Goal: Browse casually

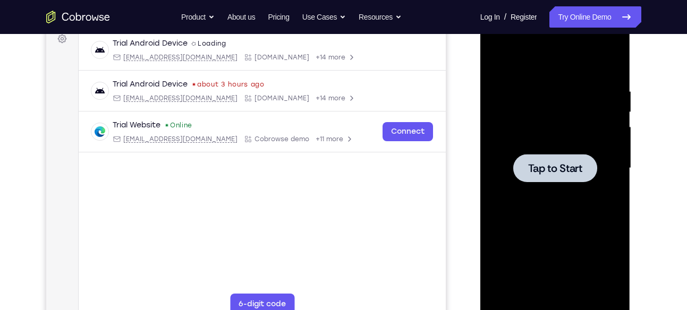
click at [569, 182] on div at bounding box center [556, 169] width 134 height 298
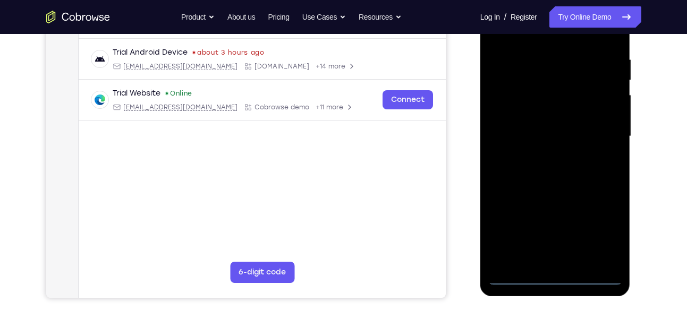
scroll to position [197, 0]
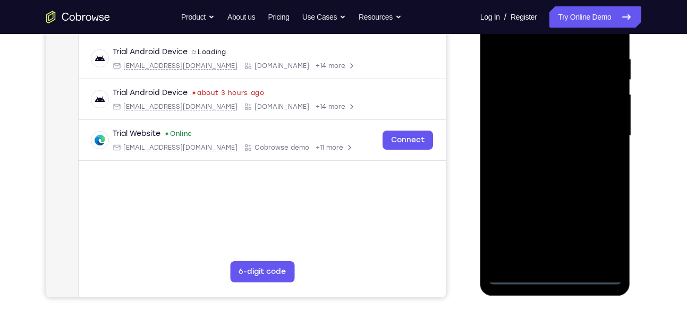
click at [553, 276] on div at bounding box center [556, 136] width 134 height 298
click at [600, 226] on div at bounding box center [556, 136] width 134 height 298
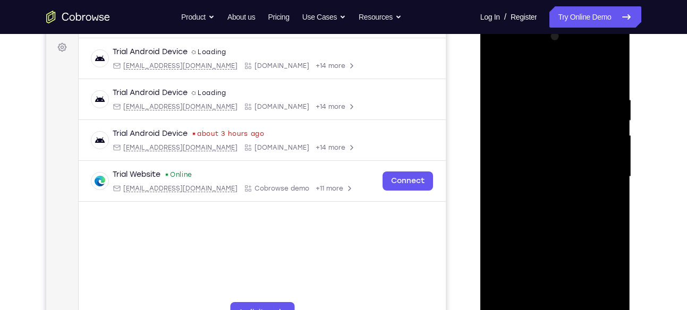
scroll to position [138, 0]
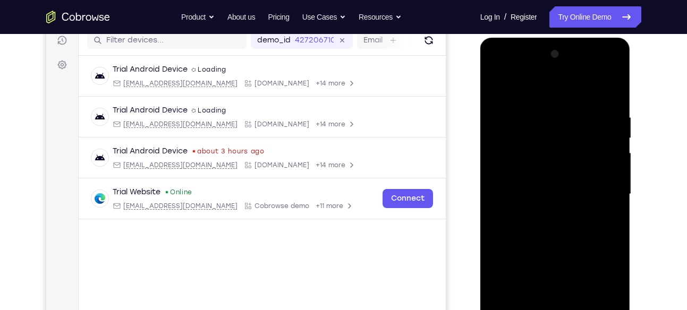
click at [562, 91] on div at bounding box center [556, 195] width 134 height 298
click at [597, 187] on div at bounding box center [556, 195] width 134 height 298
click at [541, 213] on div at bounding box center [556, 195] width 134 height 298
click at [541, 182] on div at bounding box center [556, 195] width 134 height 298
click at [540, 171] on div at bounding box center [556, 195] width 134 height 298
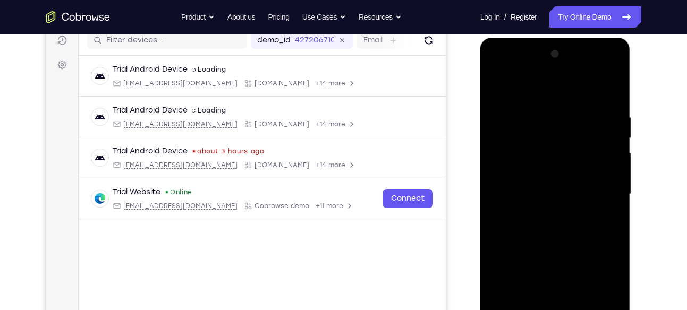
click at [538, 193] on div at bounding box center [556, 195] width 134 height 298
click at [527, 229] on div at bounding box center [556, 195] width 134 height 298
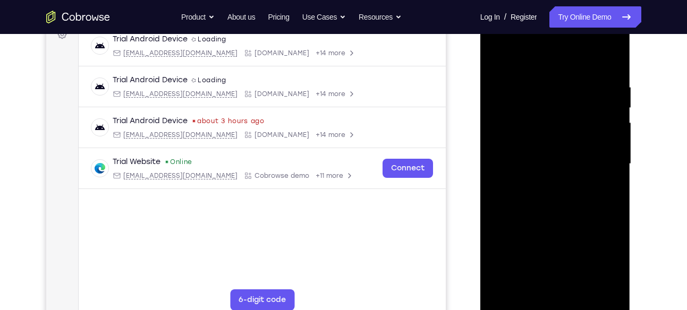
scroll to position [169, 0]
click at [550, 194] on div at bounding box center [556, 164] width 134 height 298
drag, startPoint x: 548, startPoint y: 61, endPoint x: 550, endPoint y: 44, distance: 17.1
click at [550, 44] on div at bounding box center [556, 164] width 134 height 298
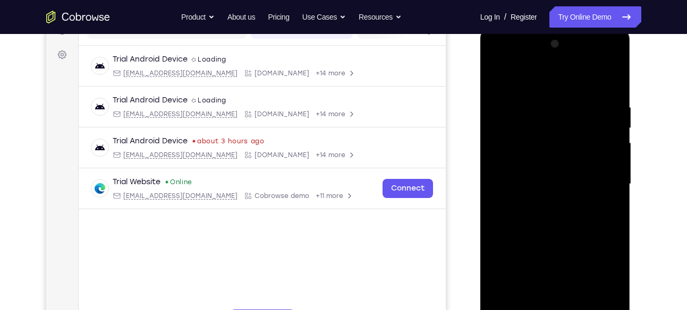
scroll to position [148, 0]
click at [612, 200] on div at bounding box center [556, 185] width 134 height 298
click at [551, 184] on div at bounding box center [556, 185] width 134 height 298
click at [548, 222] on div at bounding box center [556, 185] width 134 height 298
click at [551, 216] on div at bounding box center [556, 185] width 134 height 298
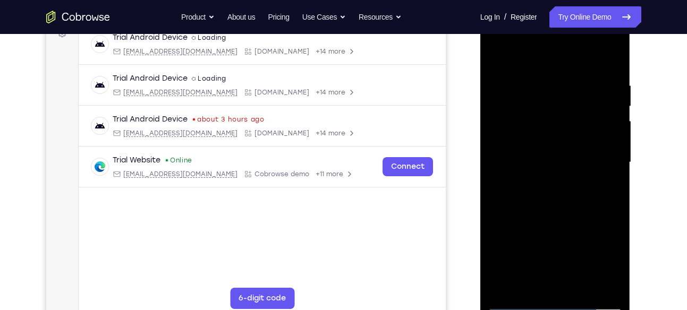
scroll to position [171, 0]
click at [569, 215] on div at bounding box center [556, 162] width 134 height 298
click at [616, 285] on div at bounding box center [556, 162] width 134 height 298
click at [541, 76] on div at bounding box center [556, 162] width 134 height 298
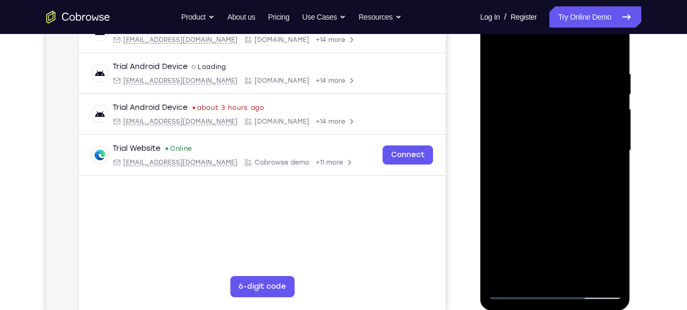
scroll to position [180, 0]
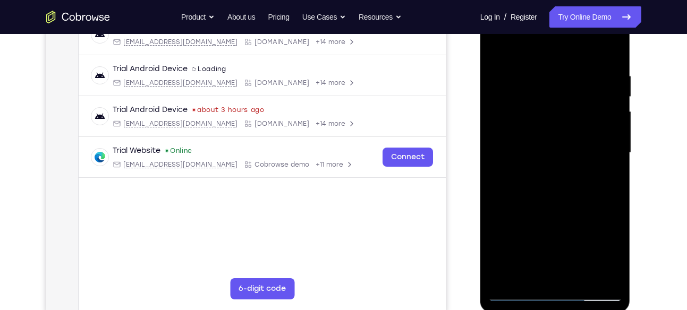
click at [539, 71] on div at bounding box center [556, 153] width 134 height 298
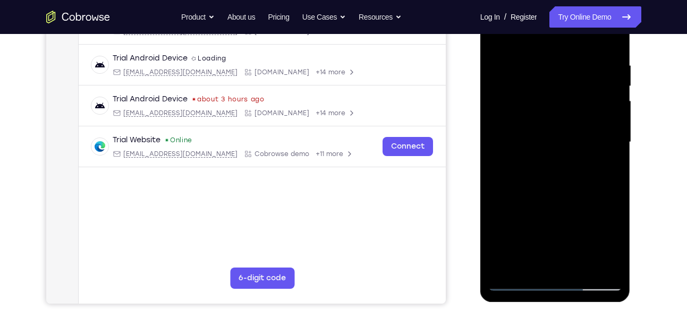
click at [596, 120] on div at bounding box center [556, 143] width 134 height 298
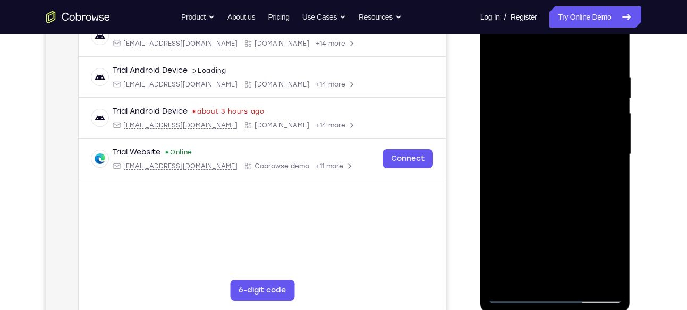
scroll to position [178, 0]
click at [601, 122] on div at bounding box center [556, 155] width 134 height 298
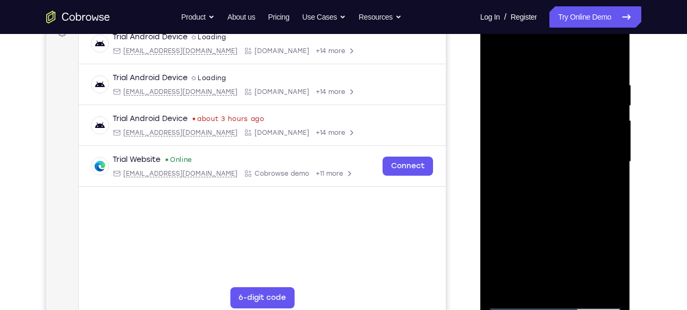
click at [608, 56] on div at bounding box center [556, 162] width 134 height 298
drag, startPoint x: 547, startPoint y: 103, endPoint x: 560, endPoint y: 226, distance: 124.5
click at [560, 226] on div at bounding box center [556, 162] width 134 height 298
click at [531, 286] on div at bounding box center [556, 162] width 134 height 298
click at [518, 284] on div at bounding box center [556, 162] width 134 height 298
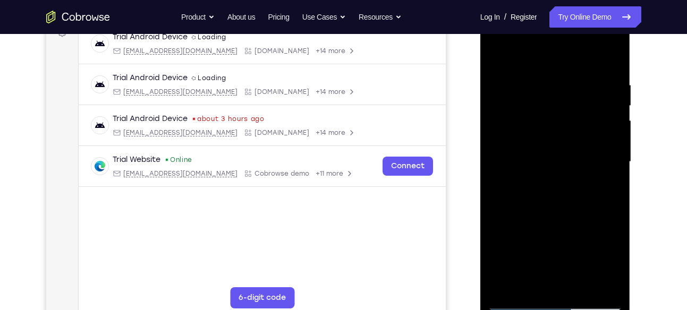
click at [615, 285] on div at bounding box center [556, 162] width 134 height 298
drag, startPoint x: 551, startPoint y: 103, endPoint x: 565, endPoint y: 222, distance: 120.4
click at [565, 222] on div at bounding box center [556, 162] width 134 height 298
click at [614, 285] on div at bounding box center [556, 162] width 134 height 298
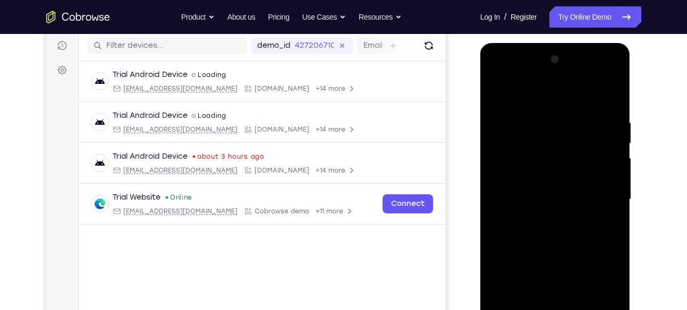
scroll to position [180, 0]
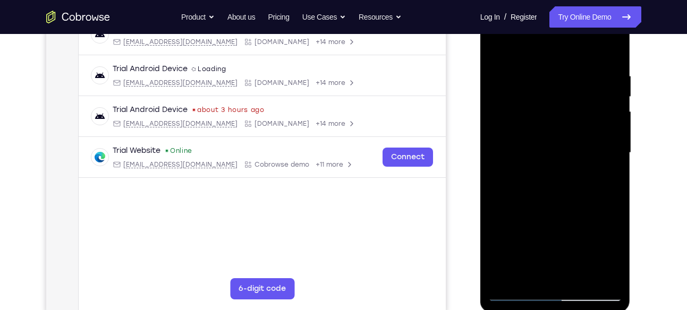
click at [534, 277] on div at bounding box center [556, 153] width 134 height 298
click at [535, 43] on div at bounding box center [556, 153] width 134 height 298
click at [616, 43] on div at bounding box center [556, 153] width 134 height 298
drag, startPoint x: 545, startPoint y: 169, endPoint x: 544, endPoint y: 78, distance: 90.9
click at [544, 78] on div at bounding box center [556, 153] width 134 height 298
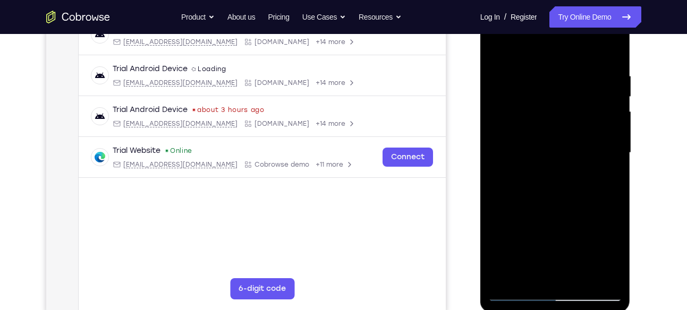
click at [566, 173] on div at bounding box center [556, 153] width 134 height 298
drag, startPoint x: 566, startPoint y: 173, endPoint x: 569, endPoint y: 101, distance: 72.4
click at [569, 101] on div at bounding box center [556, 153] width 134 height 298
click at [500, 45] on div at bounding box center [556, 153] width 134 height 298
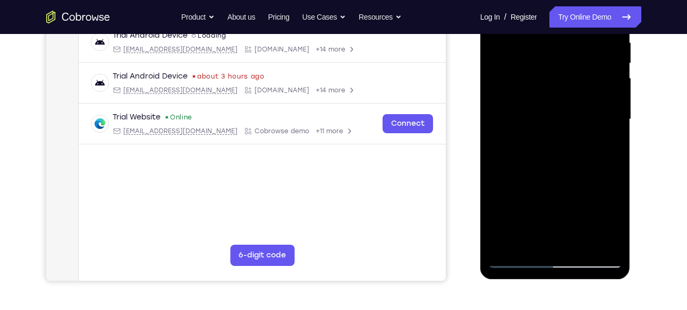
drag, startPoint x: 557, startPoint y: 182, endPoint x: 565, endPoint y: 95, distance: 87.6
click at [565, 95] on div at bounding box center [556, 120] width 134 height 298
drag, startPoint x: 556, startPoint y: 177, endPoint x: 557, endPoint y: 105, distance: 71.8
click at [557, 105] on div at bounding box center [556, 120] width 134 height 298
drag, startPoint x: 544, startPoint y: 178, endPoint x: 548, endPoint y: 123, distance: 54.9
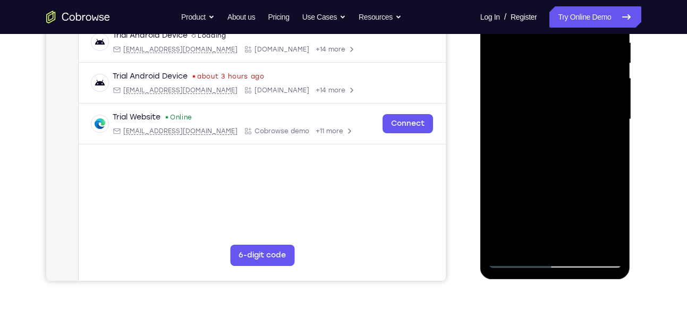
click at [548, 123] on div at bounding box center [556, 120] width 134 height 298
click at [507, 242] on div at bounding box center [556, 120] width 134 height 298
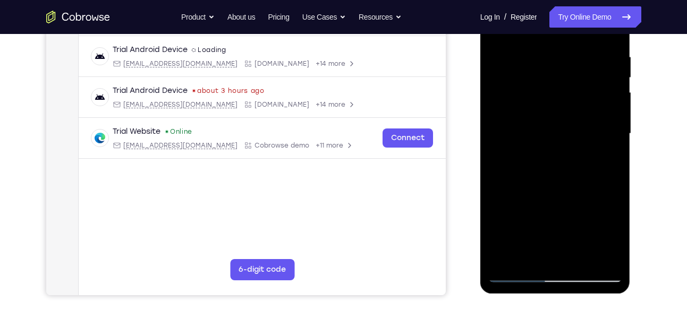
drag, startPoint x: 554, startPoint y: 78, endPoint x: 562, endPoint y: 177, distance: 99.2
click at [562, 177] on div at bounding box center [556, 134] width 134 height 298
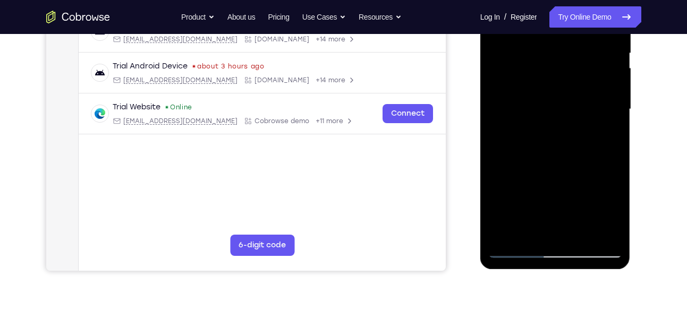
scroll to position [238, 0]
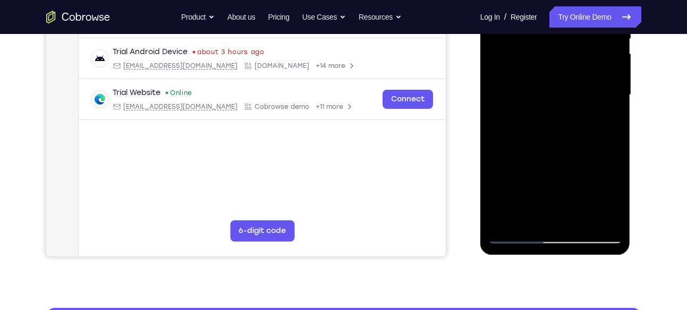
click at [532, 219] on div at bounding box center [556, 95] width 134 height 298
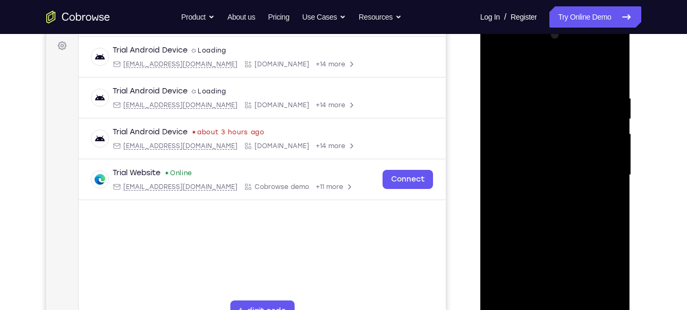
scroll to position [203, 0]
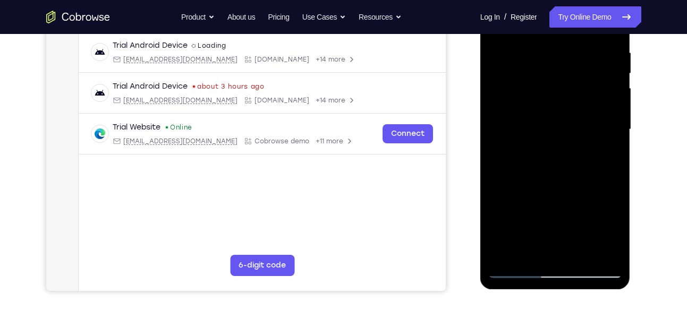
click at [614, 254] on div at bounding box center [556, 130] width 134 height 298
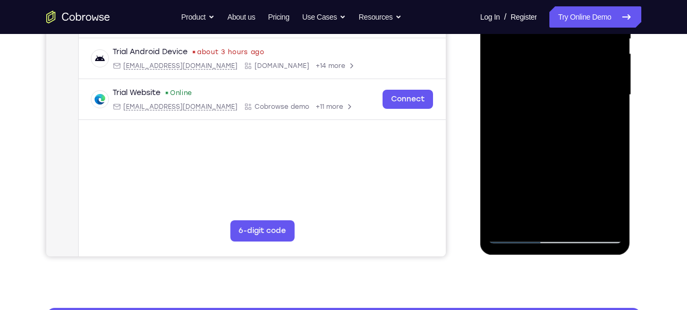
scroll to position [239, 0]
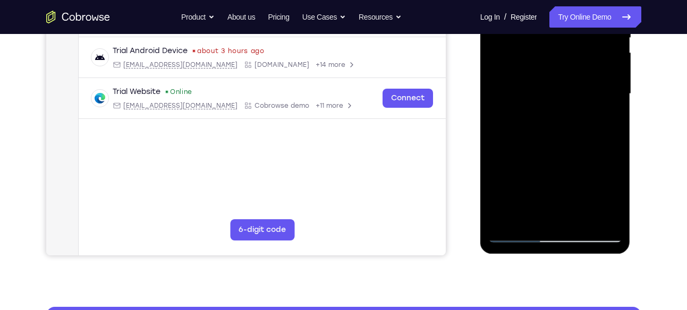
click at [533, 216] on div at bounding box center [556, 94] width 134 height 298
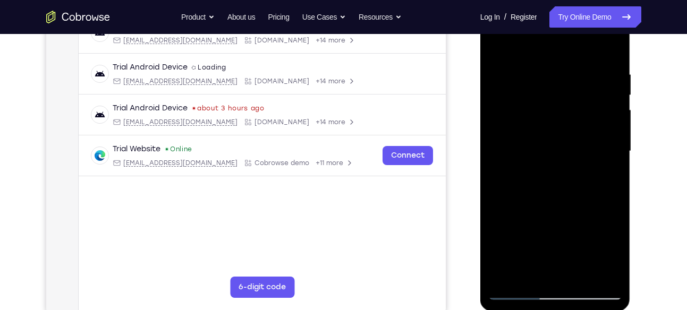
scroll to position [170, 0]
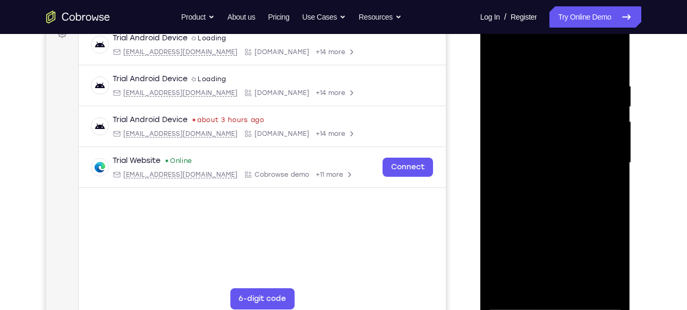
click at [536, 57] on div at bounding box center [556, 163] width 134 height 298
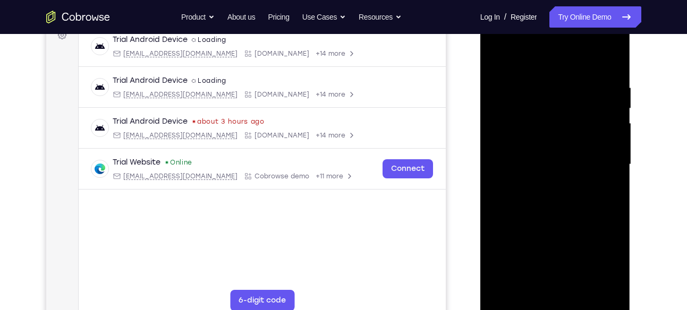
click at [550, 97] on div at bounding box center [556, 165] width 134 height 298
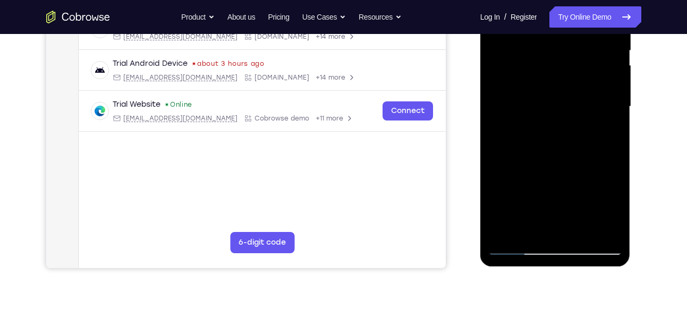
scroll to position [231, 0]
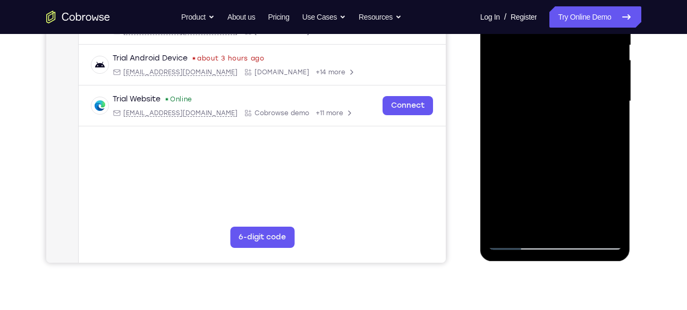
drag, startPoint x: 560, startPoint y: 183, endPoint x: 557, endPoint y: 117, distance: 65.5
click at [557, 117] on div at bounding box center [556, 102] width 134 height 298
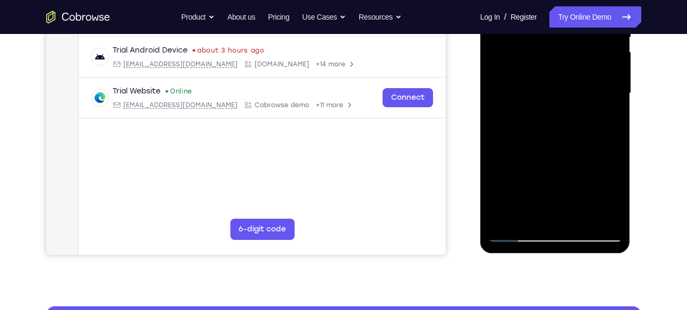
drag, startPoint x: 559, startPoint y: 155, endPoint x: 561, endPoint y: 85, distance: 70.2
click at [561, 85] on div at bounding box center [556, 94] width 134 height 298
drag, startPoint x: 557, startPoint y: 158, endPoint x: 561, endPoint y: 88, distance: 69.8
click at [561, 88] on div at bounding box center [556, 94] width 134 height 298
drag, startPoint x: 554, startPoint y: 97, endPoint x: 547, endPoint y: 175, distance: 78.0
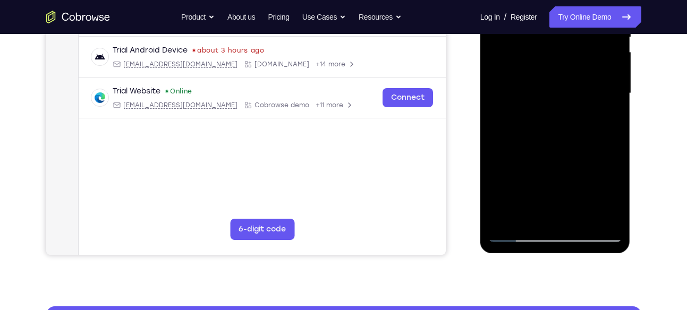
click at [547, 175] on div at bounding box center [556, 94] width 134 height 298
click at [507, 112] on div at bounding box center [556, 94] width 134 height 298
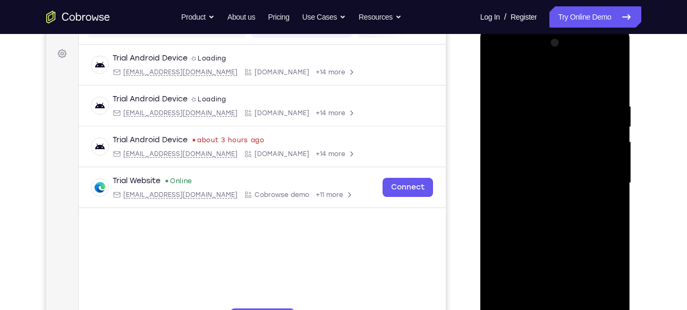
scroll to position [159, 0]
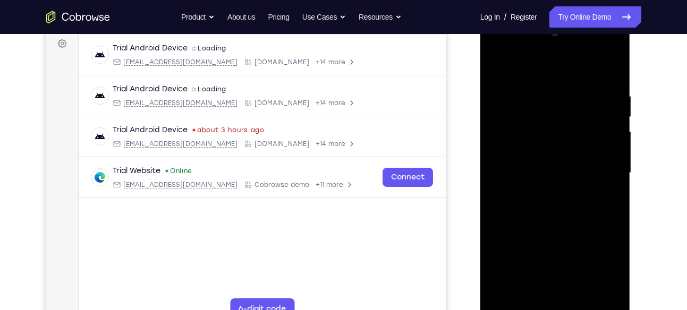
click at [498, 65] on div at bounding box center [556, 173] width 134 height 298
drag, startPoint x: 542, startPoint y: 209, endPoint x: 543, endPoint y: 82, distance: 127.1
click at [543, 82] on div at bounding box center [556, 173] width 134 height 298
click at [556, 201] on div at bounding box center [556, 173] width 134 height 298
drag, startPoint x: 572, startPoint y: 137, endPoint x: 573, endPoint y: 217, distance: 80.8
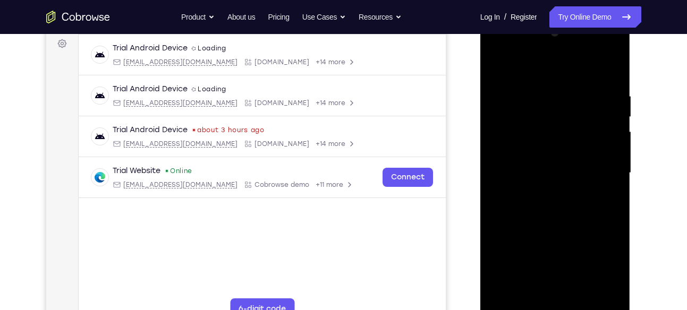
click at [573, 217] on div at bounding box center [556, 173] width 134 height 298
click at [495, 63] on div at bounding box center [556, 173] width 134 height 298
drag, startPoint x: 557, startPoint y: 222, endPoint x: 563, endPoint y: 73, distance: 149.5
click at [563, 73] on div at bounding box center [556, 173] width 134 height 298
drag, startPoint x: 541, startPoint y: 234, endPoint x: 564, endPoint y: 88, distance: 147.5
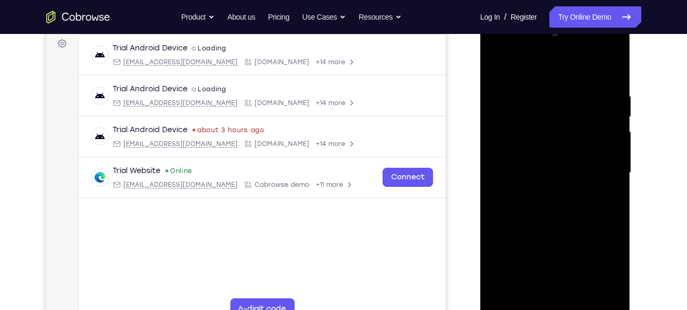
click at [564, 88] on div at bounding box center [556, 173] width 134 height 298
drag, startPoint x: 559, startPoint y: 236, endPoint x: 569, endPoint y: 106, distance: 130.6
click at [569, 106] on div at bounding box center [556, 173] width 134 height 298
drag, startPoint x: 563, startPoint y: 234, endPoint x: 580, endPoint y: 81, distance: 154.1
click at [580, 81] on div at bounding box center [556, 173] width 134 height 298
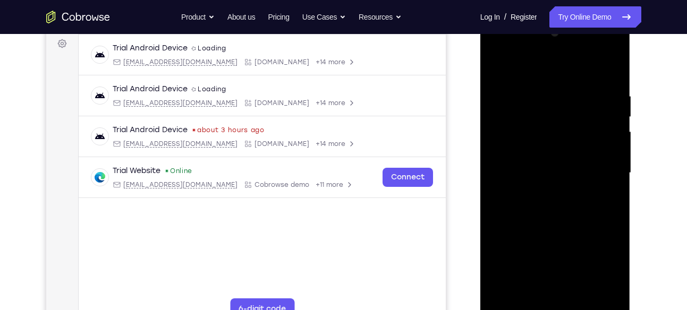
drag, startPoint x: 559, startPoint y: 203, endPoint x: 572, endPoint y: 42, distance: 161.5
click at [572, 42] on div at bounding box center [556, 173] width 134 height 298
drag, startPoint x: 556, startPoint y: 215, endPoint x: 567, endPoint y: 120, distance: 95.4
click at [567, 120] on div at bounding box center [556, 173] width 134 height 298
click at [602, 252] on div at bounding box center [556, 173] width 134 height 298
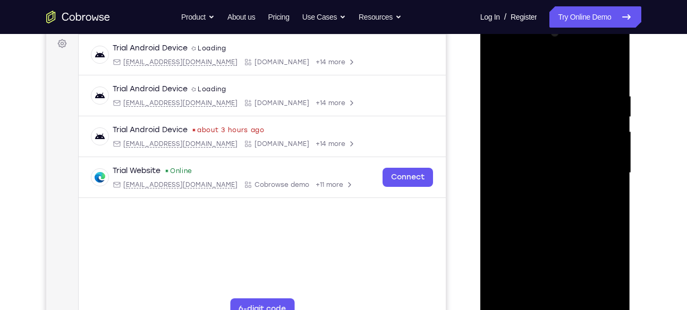
drag, startPoint x: 560, startPoint y: 158, endPoint x: 561, endPoint y: 226, distance: 67.5
click at [561, 226] on div at bounding box center [556, 173] width 134 height 298
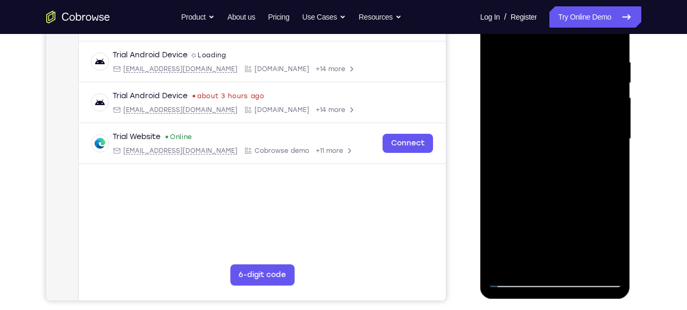
scroll to position [203, 0]
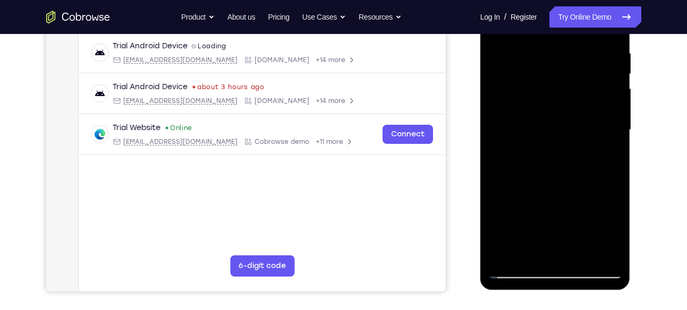
drag, startPoint x: 552, startPoint y: 223, endPoint x: 552, endPoint y: 178, distance: 45.2
click at [552, 178] on div at bounding box center [556, 130] width 134 height 298
click at [520, 209] on div at bounding box center [556, 130] width 134 height 298
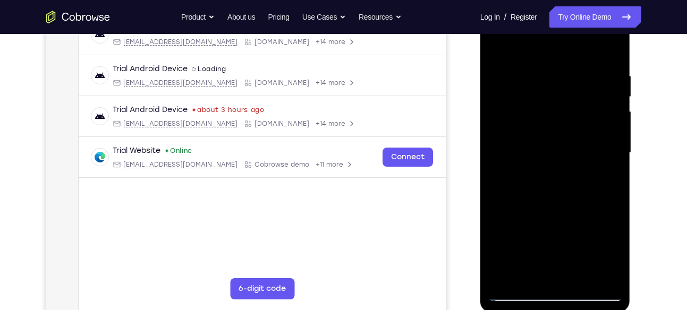
scroll to position [168, 0]
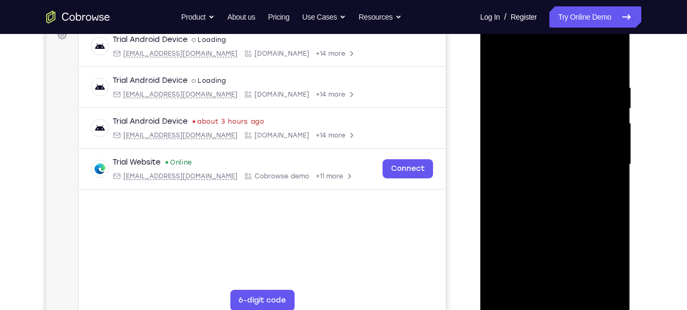
drag, startPoint x: 566, startPoint y: 119, endPoint x: 567, endPoint y: 170, distance: 51.0
click at [567, 170] on div at bounding box center [556, 165] width 134 height 298
click at [497, 59] on div at bounding box center [556, 165] width 134 height 298
click at [498, 56] on div at bounding box center [556, 165] width 134 height 298
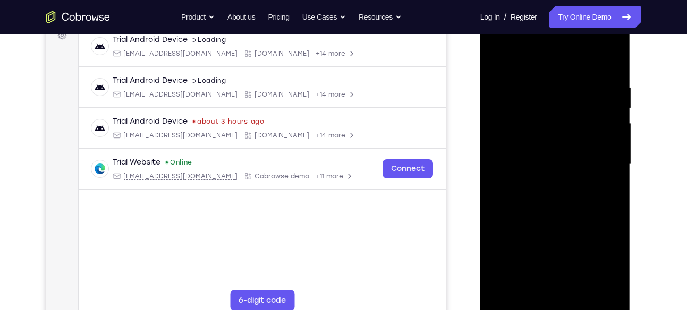
drag, startPoint x: 550, startPoint y: 229, endPoint x: 545, endPoint y: 81, distance: 147.4
click at [545, 81] on div at bounding box center [556, 165] width 134 height 298
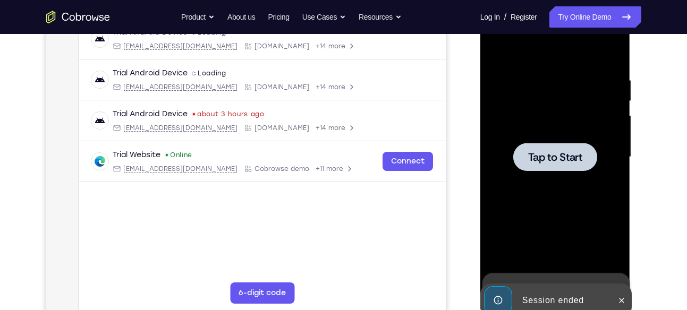
scroll to position [175, 0]
